Goal: Information Seeking & Learning: Learn about a topic

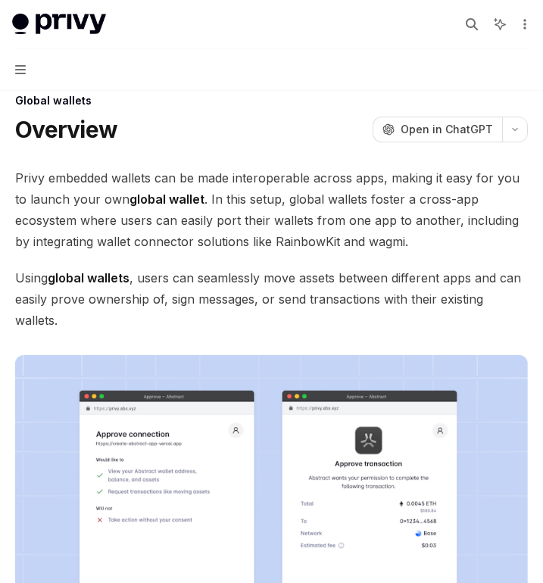
scroll to position [42, 0]
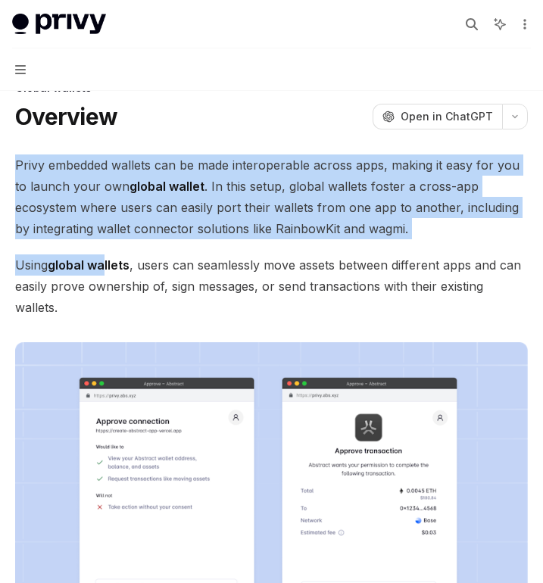
drag, startPoint x: 88, startPoint y: 142, endPoint x: 109, endPoint y: 269, distance: 129.0
click at [109, 269] on strong "global wallets" at bounding box center [89, 264] width 82 height 15
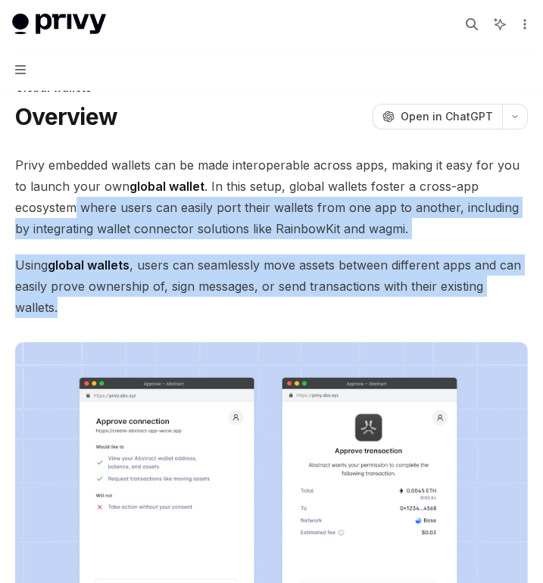
drag, startPoint x: 113, startPoint y: 317, endPoint x: 79, endPoint y: 203, distance: 118.6
click at [79, 203] on span "Privy embedded wallets can be made interoperable across apps, making it easy fo…" at bounding box center [271, 196] width 513 height 85
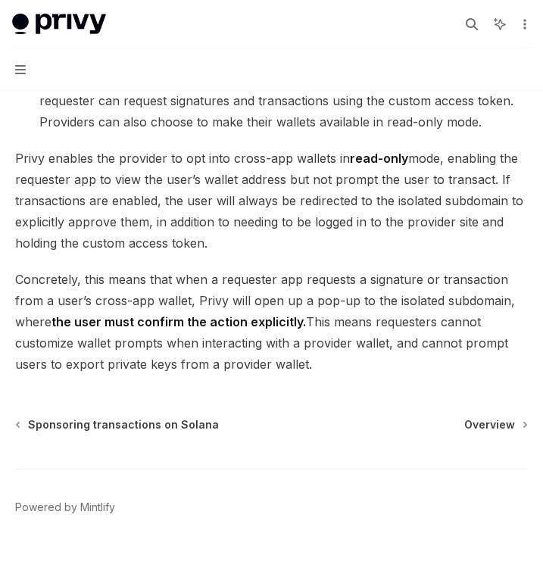
scroll to position [1382, 0]
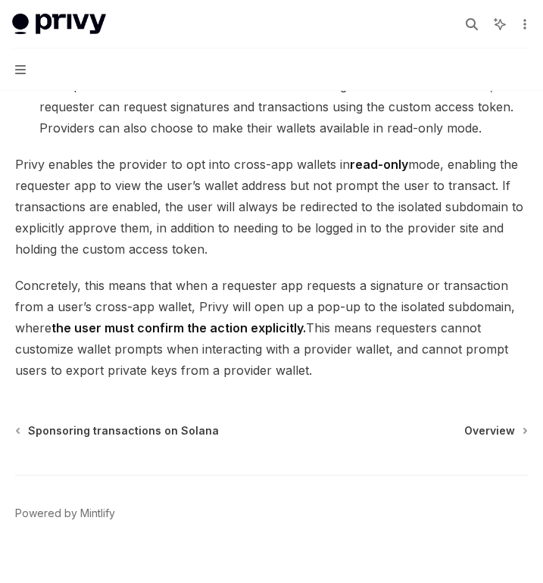
drag, startPoint x: 229, startPoint y: 251, endPoint x: 259, endPoint y: 281, distance: 41.8
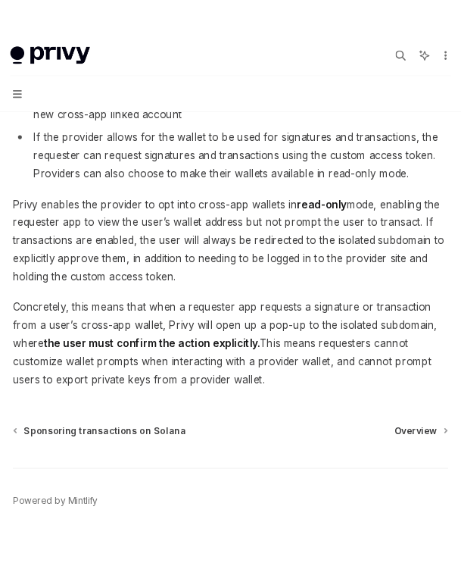
scroll to position [1346, 0]
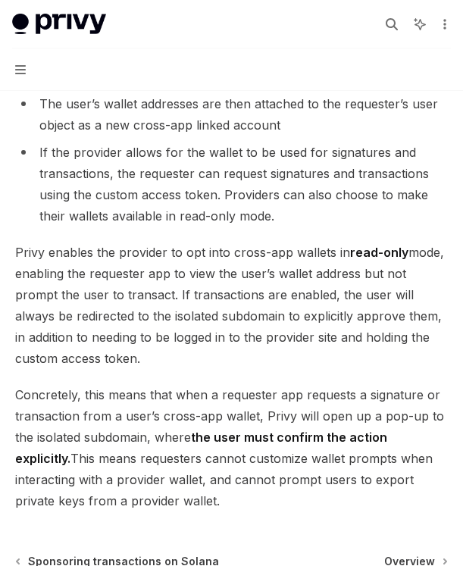
type textarea "*"
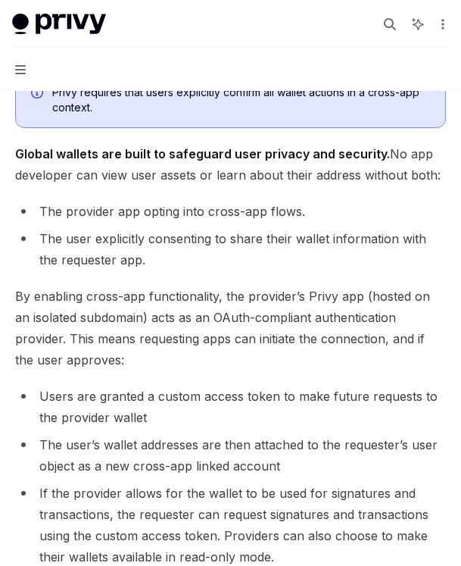
scroll to position [1001, 0]
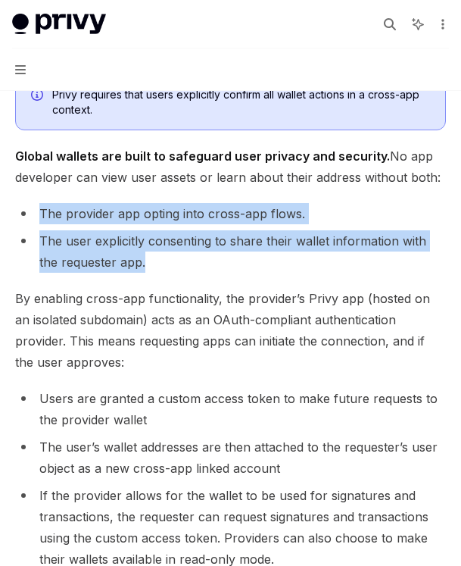
drag, startPoint x: 156, startPoint y: 266, endPoint x: 42, endPoint y: 213, distance: 125.4
click at [42, 213] on ul "The provider app opting into cross-app flows. The user explicitly consenting to…" at bounding box center [230, 238] width 431 height 70
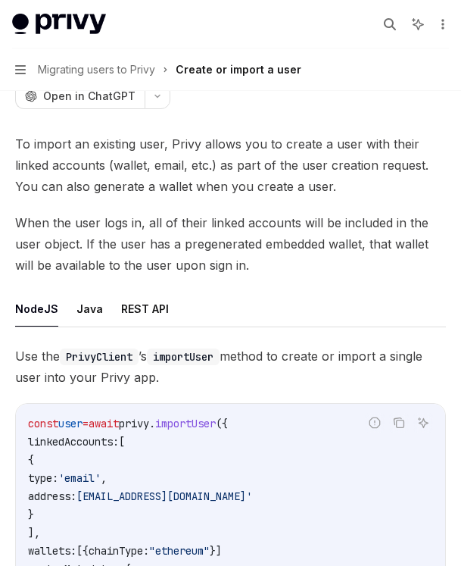
scroll to position [97, 0]
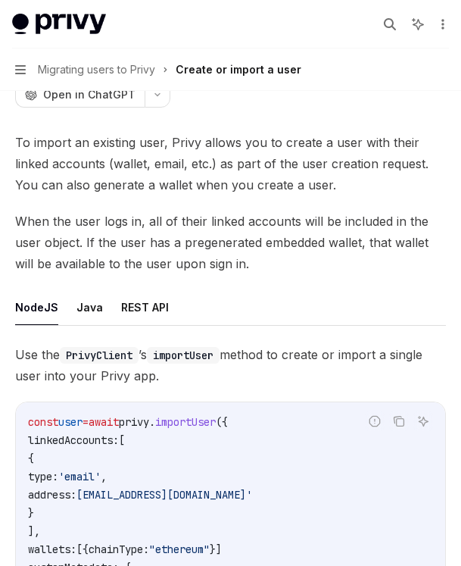
drag, startPoint x: 274, startPoint y: 263, endPoint x: 312, endPoint y: 270, distance: 38.6
click at [312, 270] on span "When the user logs in, all of their linked accounts will be included in the use…" at bounding box center [230, 243] width 431 height 64
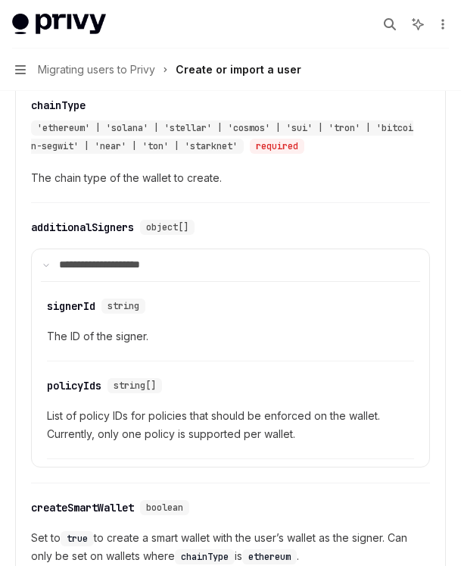
scroll to position [1303, 0]
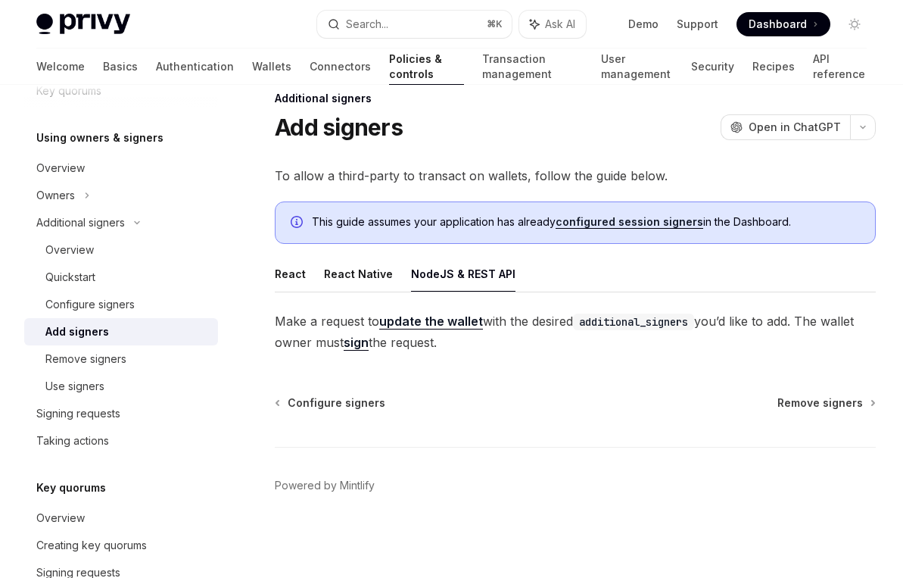
scroll to position [25, 0]
drag, startPoint x: 456, startPoint y: 345, endPoint x: 481, endPoint y: 346, distance: 25.0
click at [481, 346] on span "Make a request to update the wallet with the desired additional_signers you’d l…" at bounding box center [575, 332] width 601 height 42
click at [293, 285] on button "React" at bounding box center [290, 275] width 31 height 36
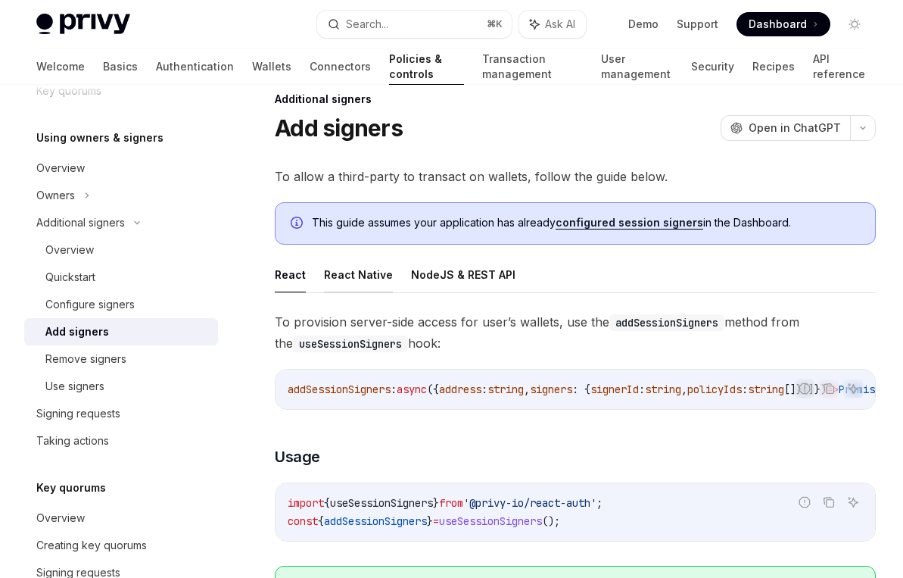
click at [354, 282] on button "React Native" at bounding box center [358, 275] width 69 height 36
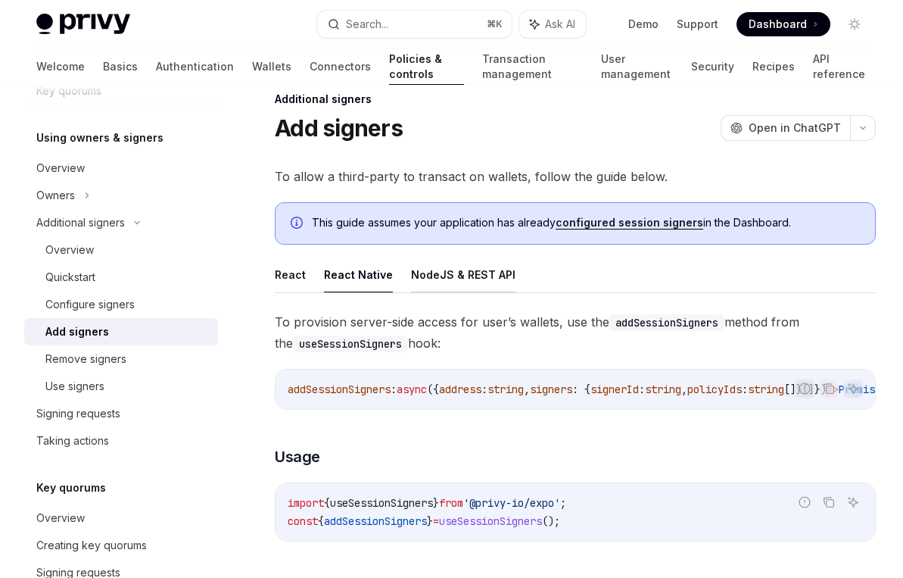
click at [426, 285] on button "NodeJS & REST API" at bounding box center [463, 275] width 105 height 36
type textarea "*"
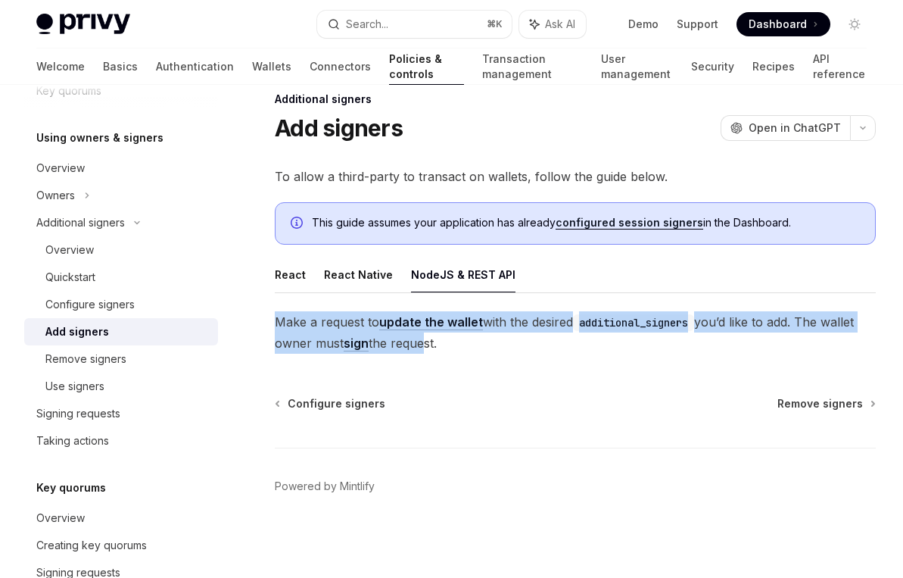
drag, startPoint x: 275, startPoint y: 326, endPoint x: 422, endPoint y: 341, distance: 147.6
click at [422, 341] on span "Make a request to update the wallet with the desired additional_signers you’d l…" at bounding box center [575, 332] width 601 height 42
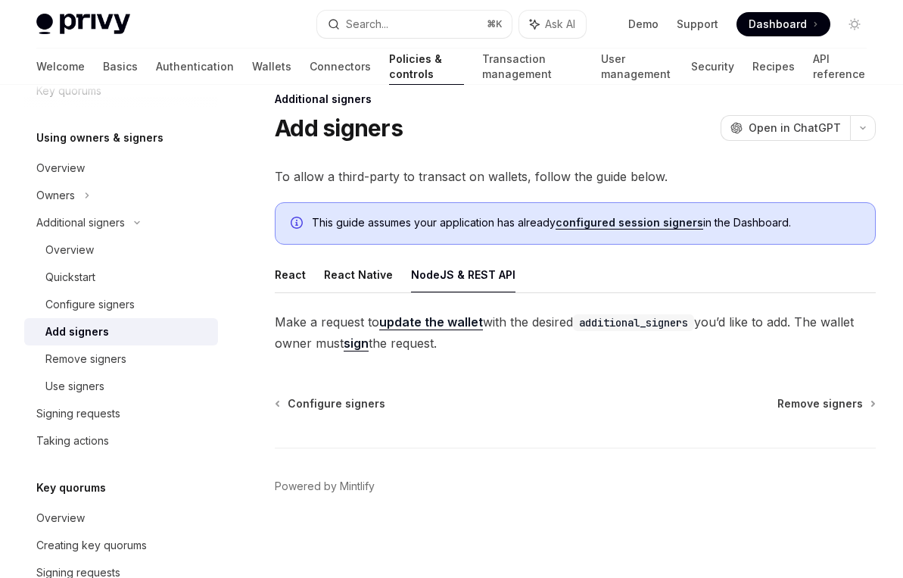
drag, startPoint x: 453, startPoint y: 343, endPoint x: 811, endPoint y: 320, distance: 359.0
click at [811, 320] on span "Make a request to update the wallet with the desired additional_signers you’d l…" at bounding box center [575, 332] width 601 height 42
drag, startPoint x: 812, startPoint y: 323, endPoint x: 813, endPoint y: 339, distance: 16.0
click at [813, 339] on span "Make a request to update the wallet with the desired additional_signers you’d l…" at bounding box center [575, 332] width 601 height 42
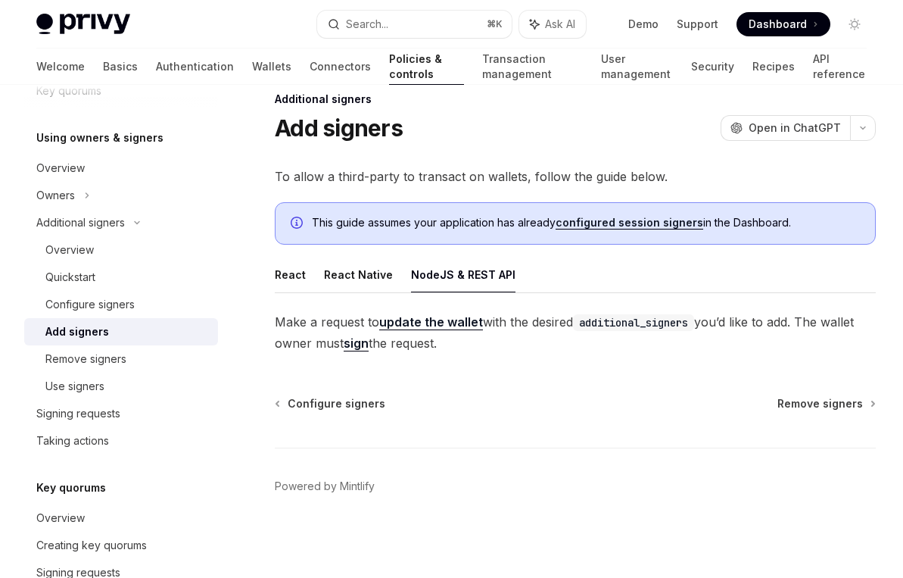
click at [813, 339] on span "Make a request to update the wallet with the desired additional_signers you’d l…" at bounding box center [575, 332] width 601 height 42
drag, startPoint x: 814, startPoint y: 339, endPoint x: 810, endPoint y: 325, distance: 14.9
click at [810, 325] on span "Make a request to update the wallet with the desired additional_signers you’d l…" at bounding box center [575, 332] width 601 height 42
drag, startPoint x: 812, startPoint y: 319, endPoint x: 812, endPoint y: 339, distance: 19.7
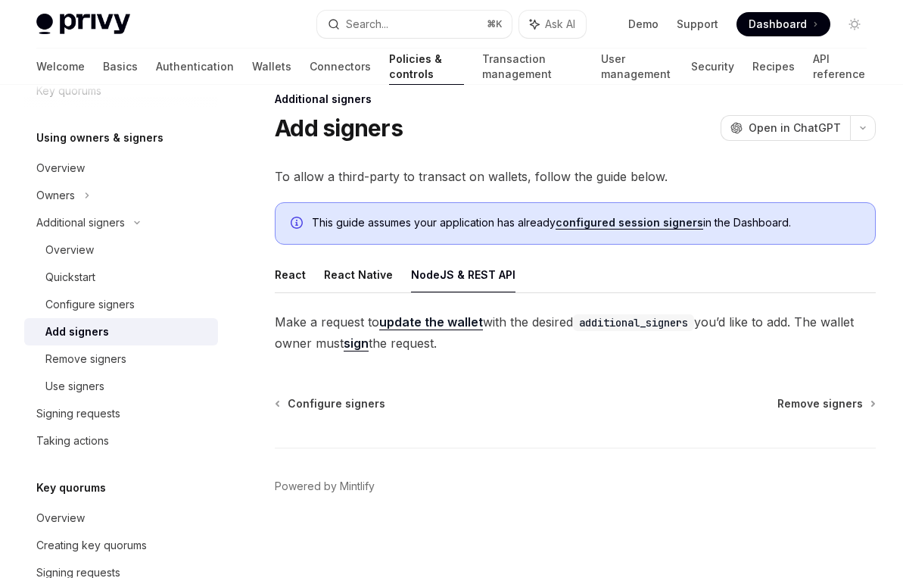
click at [812, 339] on span "Make a request to update the wallet with the desired additional_signers you’d l…" at bounding box center [575, 332] width 601 height 42
drag, startPoint x: 810, startPoint y: 342, endPoint x: 810, endPoint y: 326, distance: 16.7
click at [810, 326] on span "Make a request to update the wallet with the desired additional_signers you’d l…" at bounding box center [575, 332] width 601 height 42
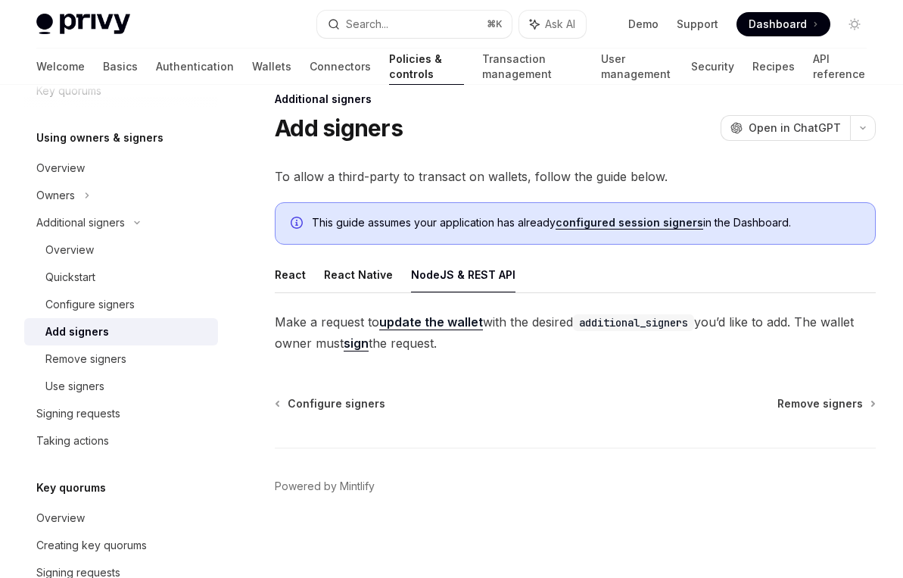
drag, startPoint x: 811, startPoint y: 320, endPoint x: 811, endPoint y: 335, distance: 15.1
click at [811, 335] on span "Make a request to update the wallet with the desired additional_signers you’d l…" at bounding box center [575, 332] width 601 height 42
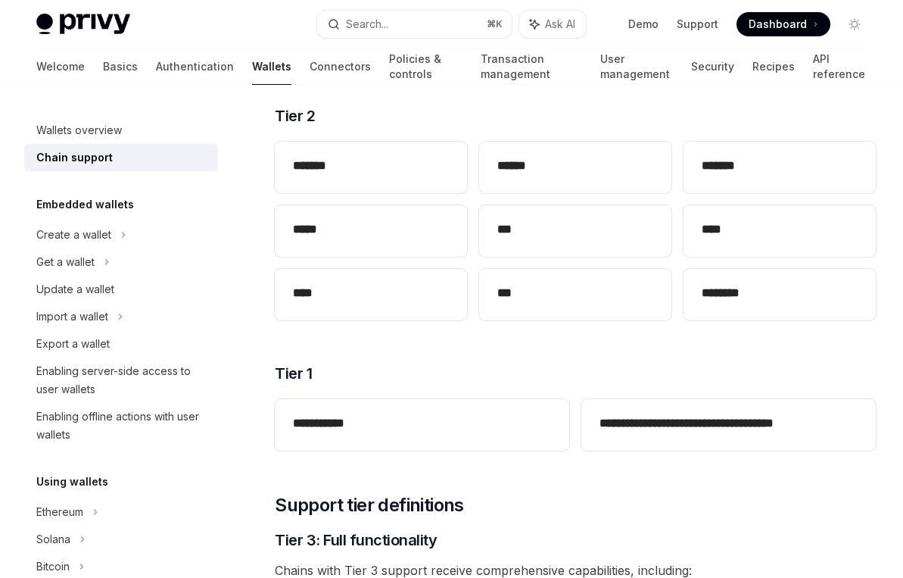
scroll to position [311, 0]
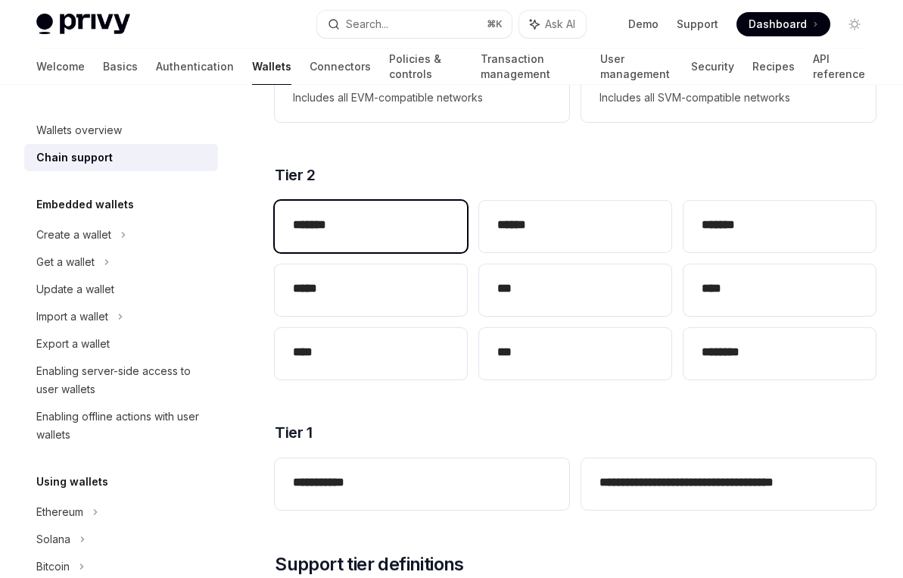
click at [332, 248] on div "*******" at bounding box center [371, 226] width 192 height 51
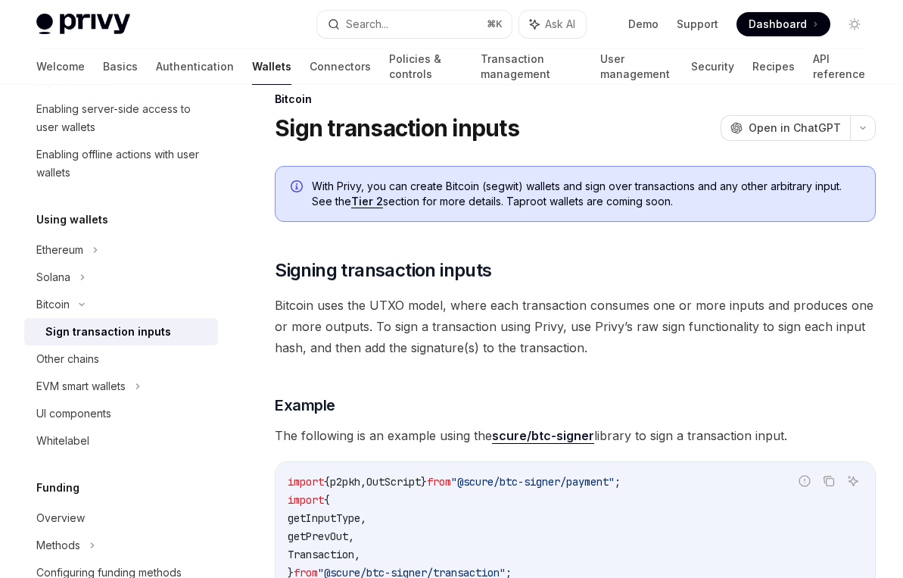
scroll to position [98, 0]
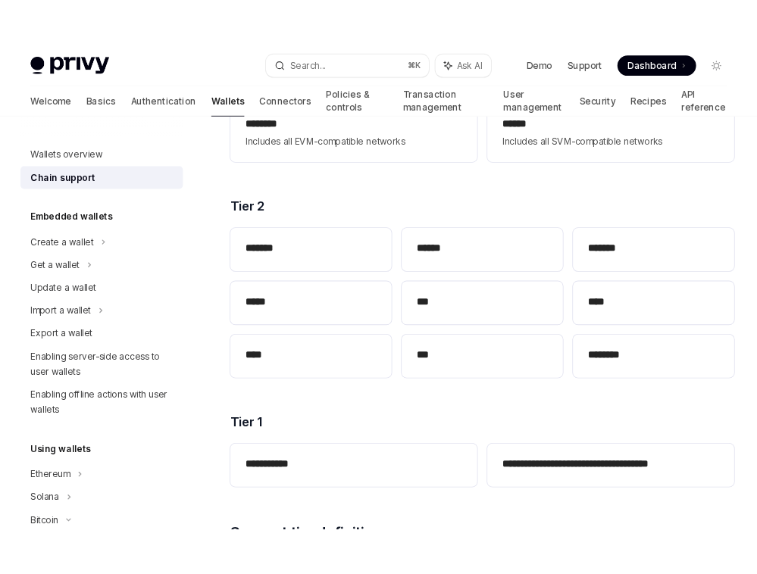
scroll to position [311, 0]
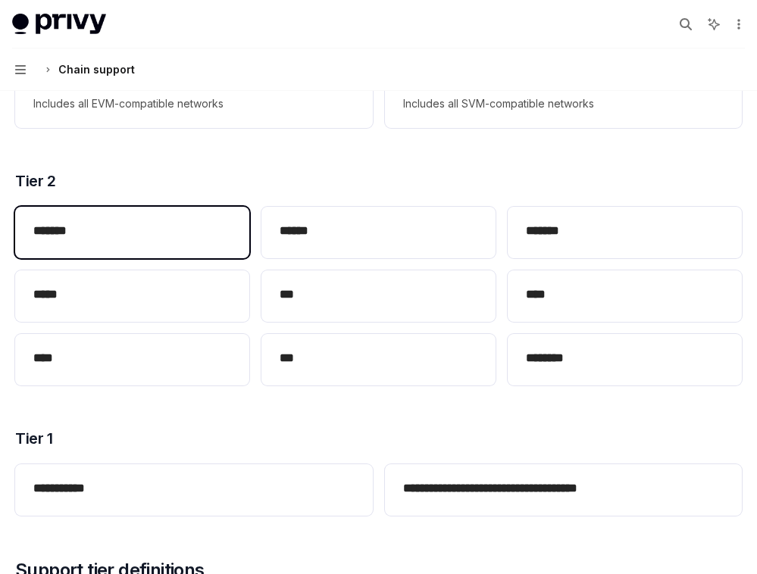
click at [156, 243] on div "*******" at bounding box center [132, 232] width 234 height 51
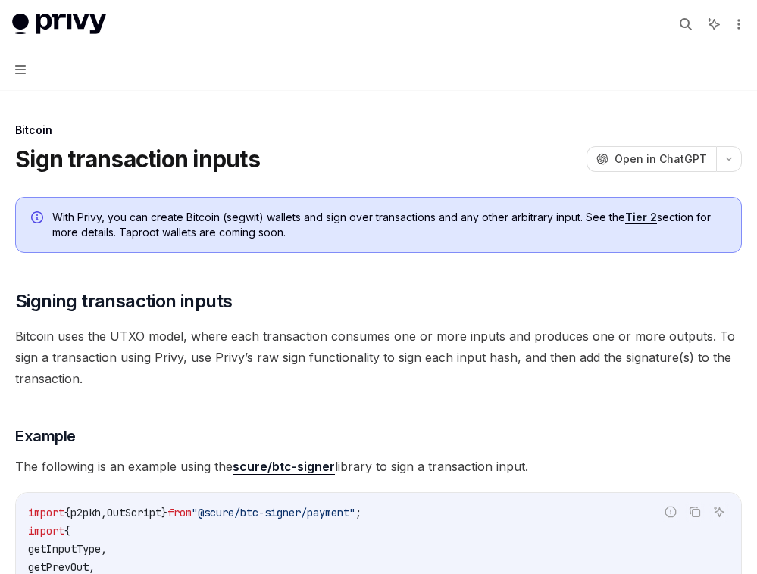
type textarea "*"
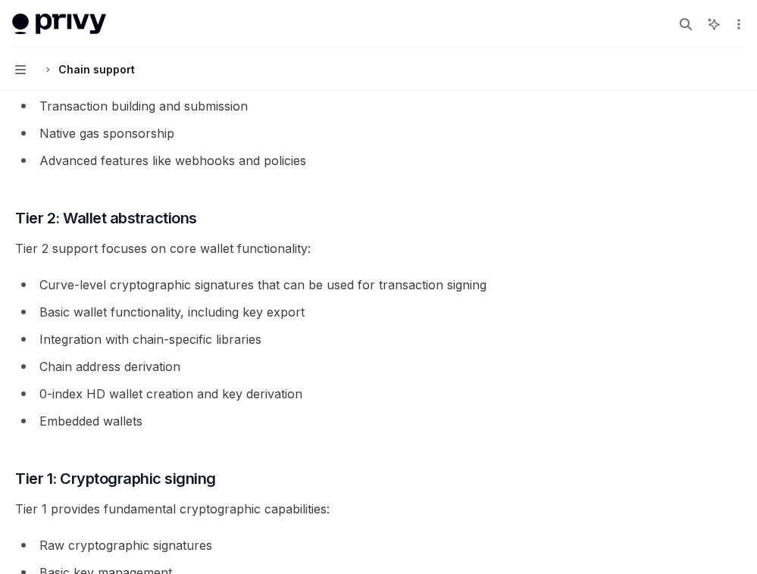
scroll to position [1041, 0]
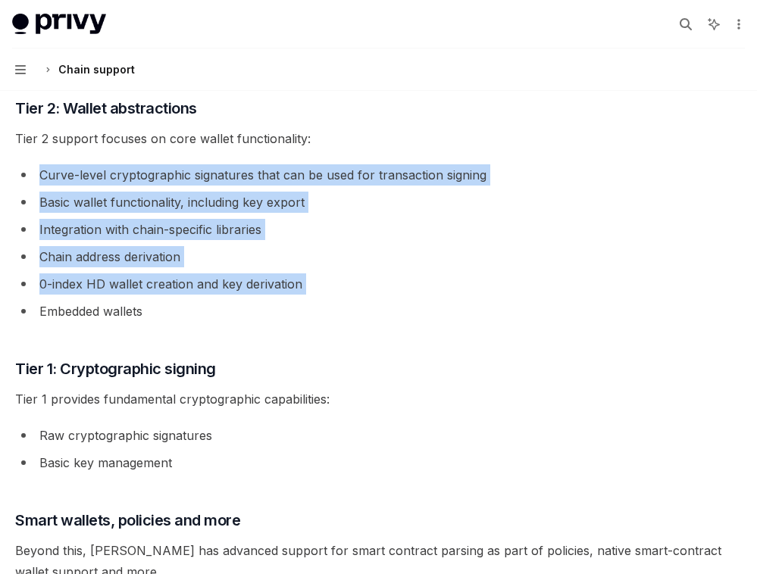
drag, startPoint x: 178, startPoint y: 300, endPoint x: 42, endPoint y: 167, distance: 190.1
click at [42, 167] on ul "Curve-level cryptographic signatures that can be used for transaction signing B…" at bounding box center [378, 243] width 726 height 158
click at [42, 167] on li "Curve-level cryptographic signatures that can be used for transaction signing" at bounding box center [378, 174] width 726 height 21
drag, startPoint x: 30, startPoint y: 170, endPoint x: 326, endPoint y: 320, distance: 331.6
click at [326, 320] on ul "Curve-level cryptographic signatures that can be used for transaction signing B…" at bounding box center [378, 243] width 726 height 158
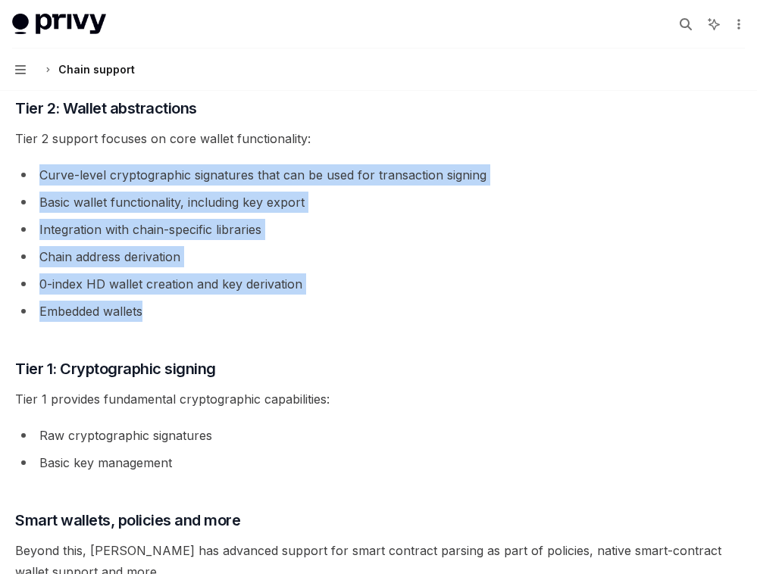
click at [326, 320] on li "Embedded wallets" at bounding box center [378, 311] width 726 height 21
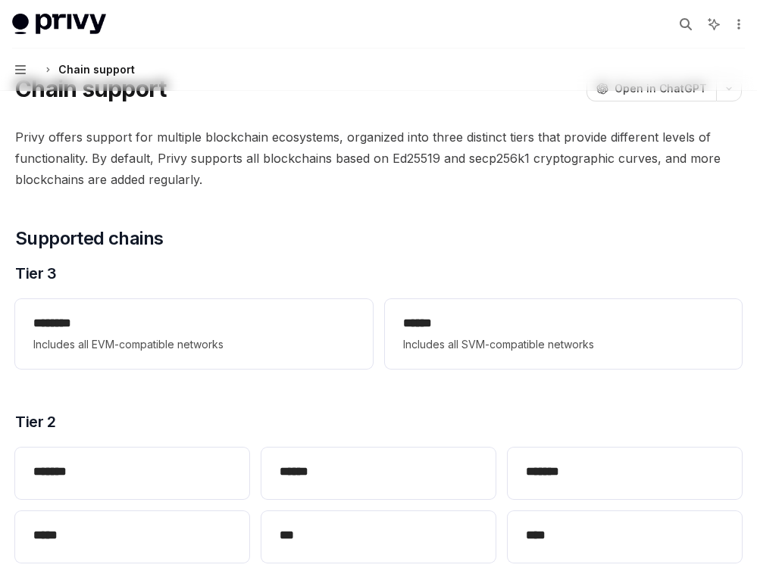
scroll to position [0, 0]
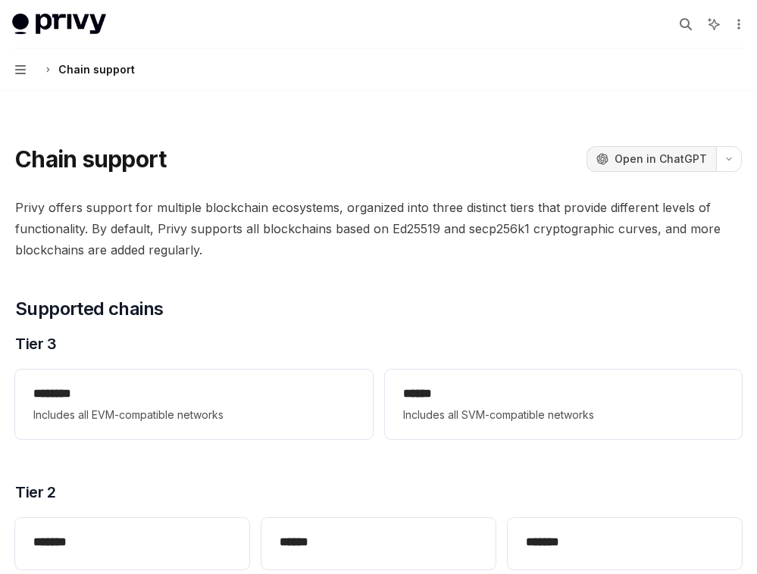
click at [680, 157] on span "Open in ChatGPT" at bounding box center [660, 158] width 92 height 15
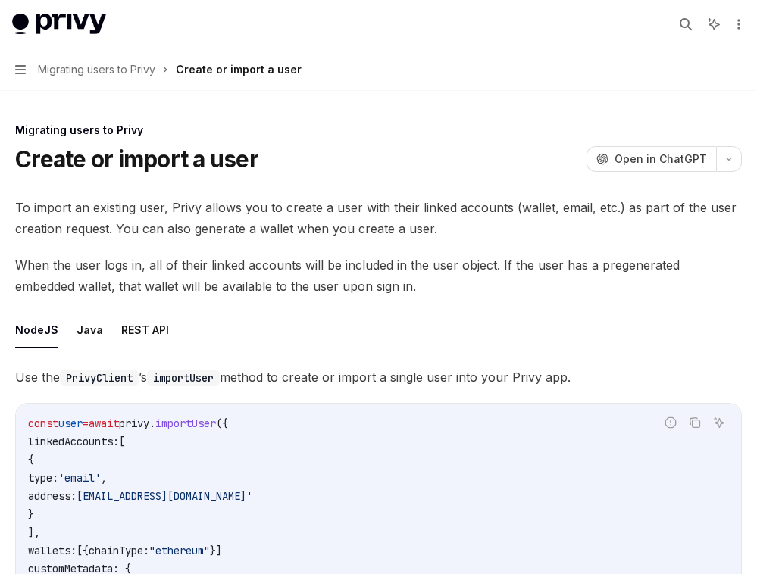
scroll to position [1281, 0]
